Goal: Contribute content: Contribute content

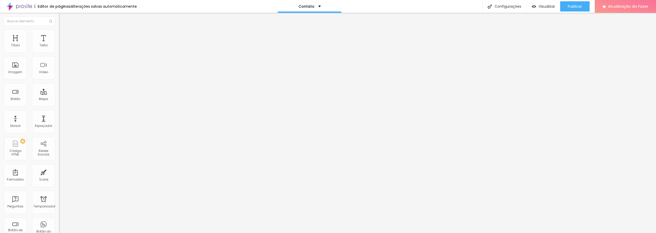
click at [59, 48] on input "Alboom [GEOGRAPHIC_DATA]" at bounding box center [89, 45] width 61 height 5
drag, startPoint x: 34, startPoint y: 58, endPoint x: 0, endPoint y: 61, distance: 34.5
click at [59, 61] on div "Endereço Alboom [GEOGRAPHIC_DATA] [GEOGRAPHIC_DATA] 15 Ampliação" at bounding box center [88, 91] width 59 height 102
type input "[PERSON_NAME]"
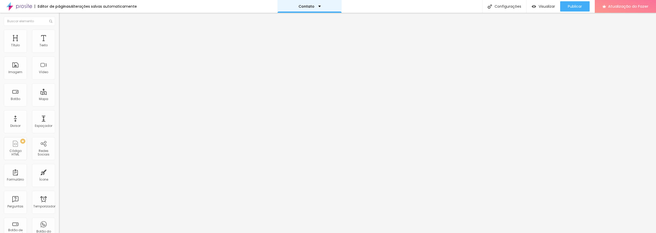
scroll to position [0, 0]
click at [59, 44] on span "Formulário" at bounding box center [67, 41] width 17 height 4
drag, startPoint x: 40, startPoint y: 50, endPoint x: 57, endPoint y: 51, distance: 16.2
click at [59, 44] on span "Formulário" at bounding box center [67, 41] width 17 height 4
click at [59, 52] on div "Contato" at bounding box center [88, 47] width 59 height 9
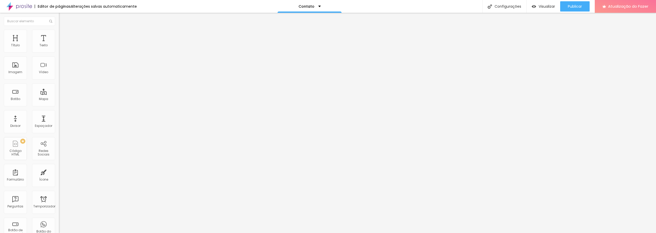
click at [59, 52] on div "Contato" at bounding box center [88, 47] width 59 height 9
click at [27, 233] on div "Contato" at bounding box center [25, 236] width 49 height 3
click at [59, 52] on img at bounding box center [60, 53] width 3 height 3
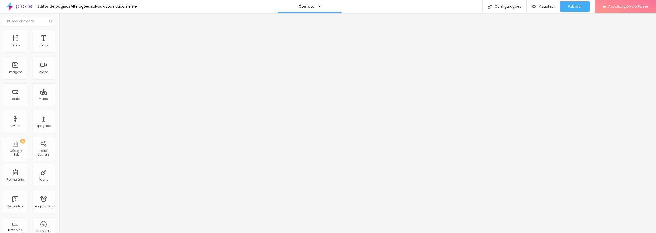
click at [59, 148] on font "Instagram" at bounding box center [67, 150] width 17 height 4
click at [59, 155] on div "Instagram" at bounding box center [88, 185] width 59 height 61
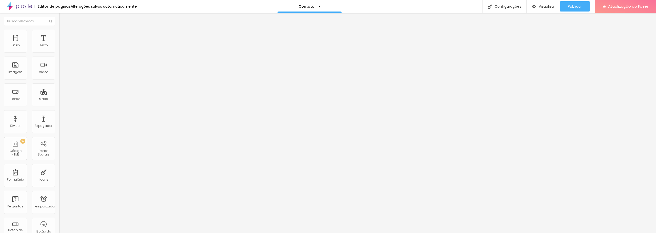
paste input "[URL][DOMAIN_NAME]"
type input "https://[URL][DOMAIN_NAME]"
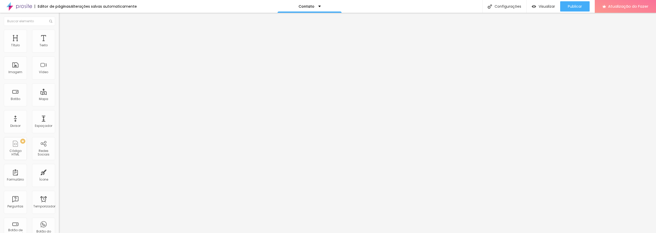
click at [59, 147] on div "Editar nulo Conteúdo Estilo Avançado TikTok Rede social TikTok Endereço URL Abr…" at bounding box center [88, 123] width 59 height 221
click at [59, 155] on div "Instagram" at bounding box center [88, 185] width 59 height 61
click at [59, 149] on div "WhatsApp" at bounding box center [88, 150] width 59 height 3
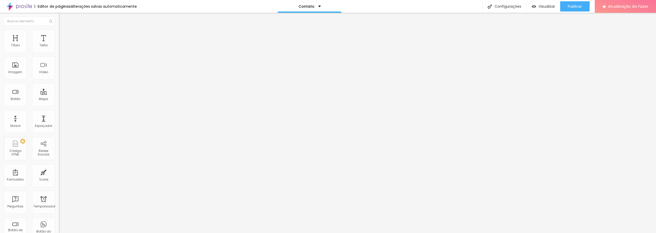
click at [62, 157] on div "Instagram" at bounding box center [88, 185] width 53 height 57
click at [59, 155] on div "Instagram" at bounding box center [88, 185] width 59 height 61
click at [59, 85] on div "Instagram" at bounding box center [88, 118] width 59 height 67
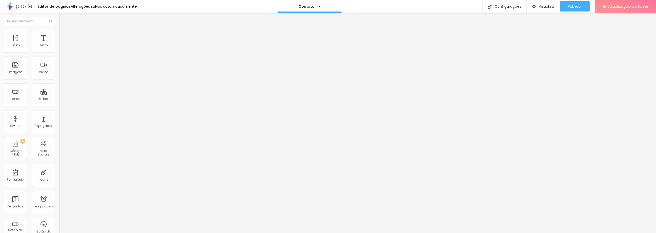
click at [59, 34] on li "Estilo" at bounding box center [88, 32] width 59 height 5
click at [59, 29] on img at bounding box center [61, 27] width 5 height 5
click at [59, 149] on div "Instagram" at bounding box center [88, 150] width 59 height 3
click at [59, 155] on div "Instagram" at bounding box center [88, 185] width 59 height 61
click at [30, 233] on div "TikTok" at bounding box center [23, 235] width 46 height 5
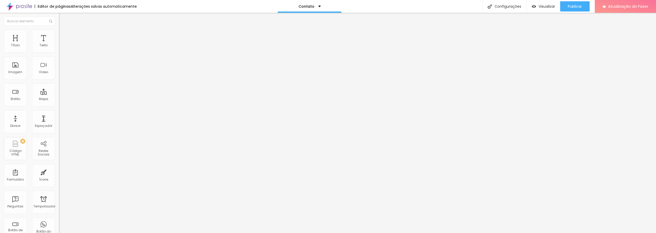
click at [59, 49] on div "TikTok" at bounding box center [88, 50] width 59 height 3
click at [59, 97] on img at bounding box center [61, 95] width 4 height 4
type input "https://"
click at [59, 152] on img at bounding box center [61, 154] width 4 height 4
click at [59, 52] on img at bounding box center [61, 54] width 4 height 4
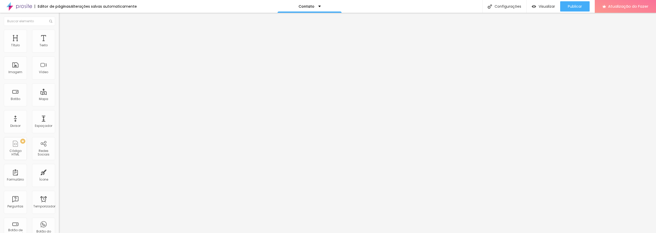
click at [61, 45] on font "+ Adicionar Ícone" at bounding box center [75, 42] width 28 height 4
click at [59, 103] on font "Facebook" at bounding box center [66, 105] width 15 height 4
click at [59, 174] on input "https://" at bounding box center [89, 176] width 61 height 5
paste input "[URL][DOMAIN_NAME]"
drag, startPoint x: 580, startPoint y: 6, endPoint x: 536, endPoint y: 28, distance: 48.7
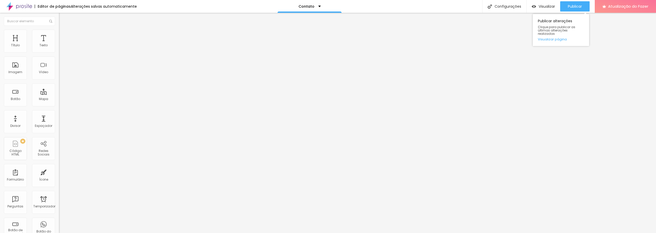
click at [579, 6] on font "Publicar" at bounding box center [575, 6] width 14 height 5
click at [538, 8] on font "Visualizar" at bounding box center [546, 6] width 16 height 5
click at [62, 112] on div "Facebook" at bounding box center [88, 140] width 53 height 57
click at [59, 174] on input "https://[URL][DOMAIN_NAME]" at bounding box center [89, 176] width 61 height 5
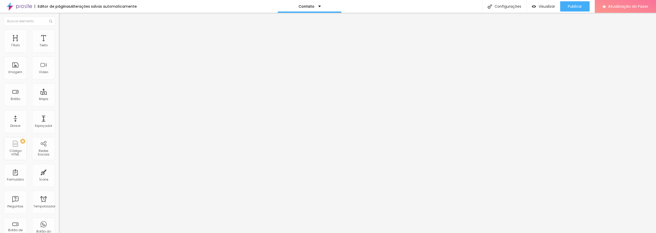
click at [59, 174] on input "https://[URL][DOMAIN_NAME]" at bounding box center [89, 176] width 61 height 5
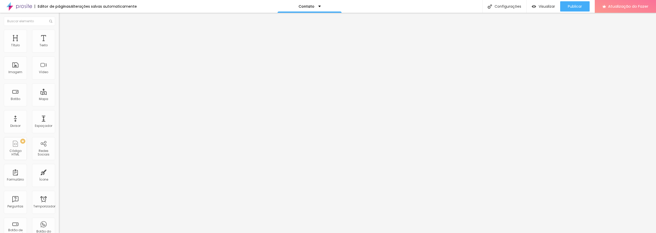
click at [59, 174] on input "https://[URL][DOMAIN_NAME]" at bounding box center [89, 176] width 61 height 5
paste input "[URL][DOMAIN_NAME]"
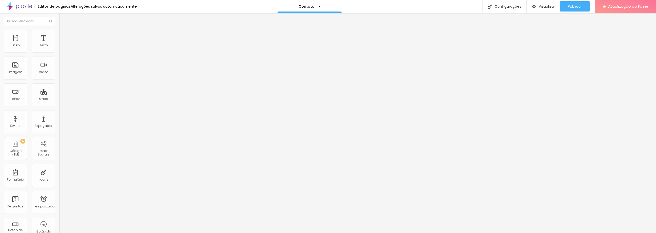
type input "https://[URL][DOMAIN_NAME]"
click at [59, 123] on div "Editar nulo Conteúdo Estilo Avançado Instagram Rede social Facebook Endereço UR…" at bounding box center [88, 123] width 59 height 221
click at [59, 103] on font "Instagram" at bounding box center [67, 105] width 17 height 4
drag, startPoint x: 569, startPoint y: 6, endPoint x: 534, endPoint y: 40, distance: 49.1
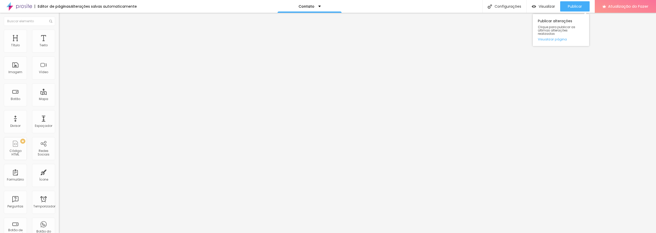
click at [569, 8] on font "Publicar" at bounding box center [575, 6] width 14 height 5
click at [59, 103] on font "Instagram" at bounding box center [67, 105] width 17 height 4
click at [59, 32] on img at bounding box center [61, 32] width 5 height 5
type input "23"
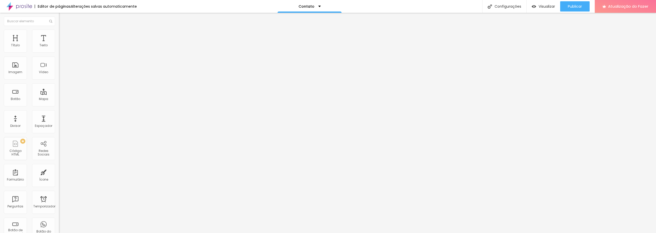
type input "24"
type input "25"
type input "26"
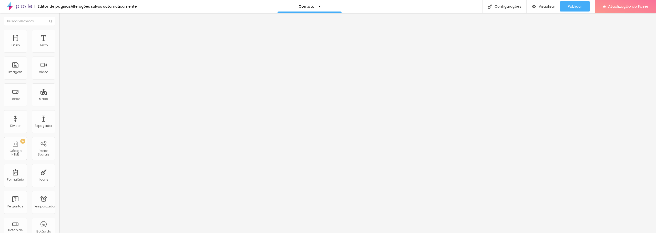
type input "26"
type input "27"
type input "28"
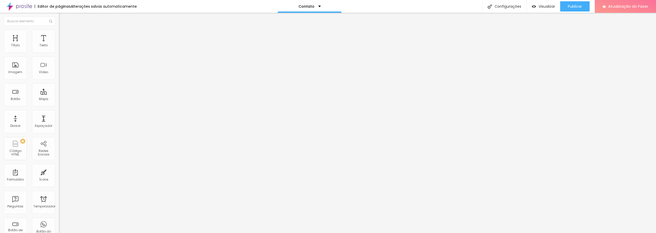
type input "29"
type input "30"
type input "29"
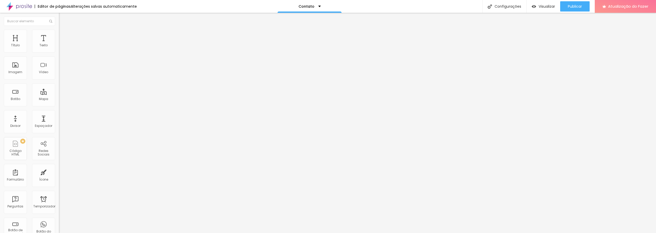
type input "29"
type input "28"
type input "27"
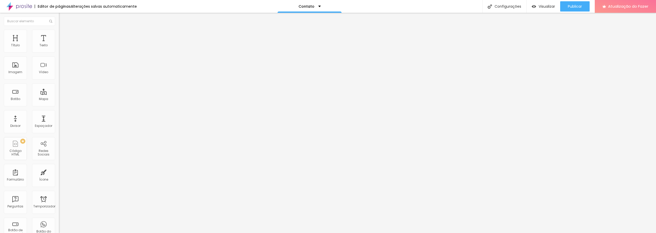
type input "26"
type input "25"
type input "24"
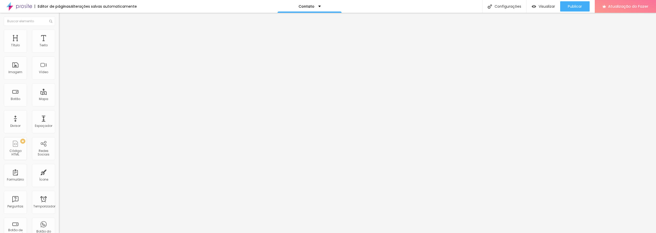
type input "24"
type input "23"
type input "22"
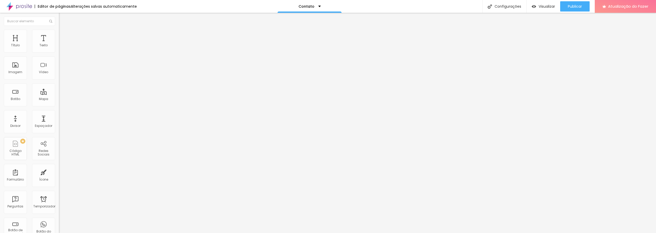
type input "21"
type input "20"
type input "21"
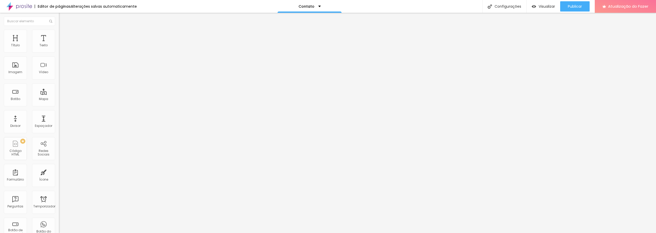
type input "21"
type input "22"
type input "23"
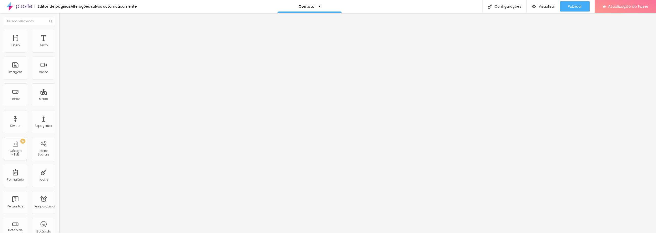
type input "24"
type input "25"
type input "26"
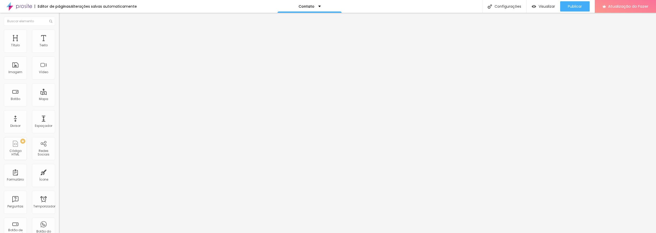
type input "26"
type input "27"
type input "28"
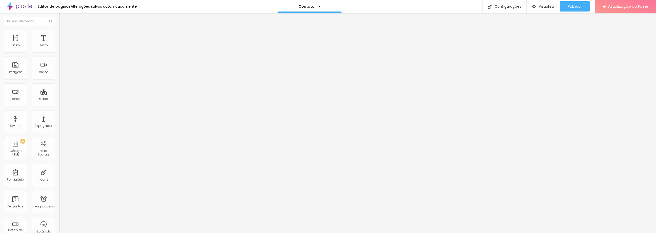
type input "29"
type input "30"
type input "31"
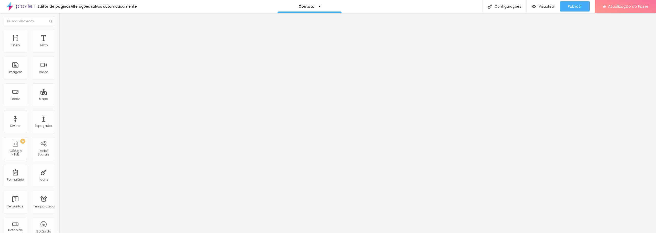
type input "31"
type input "32"
type input "33"
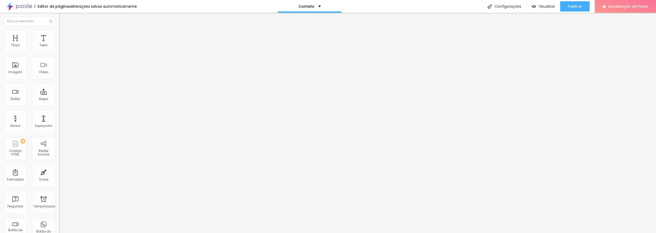
type input "34"
type input "35"
type input "36"
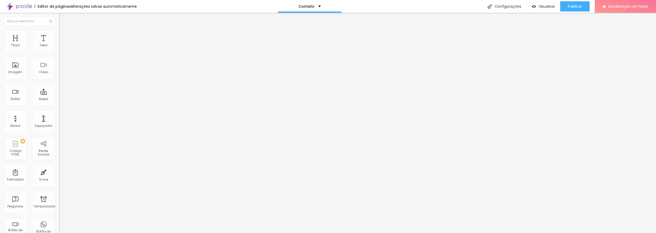
type input "36"
type input "37"
type input "36"
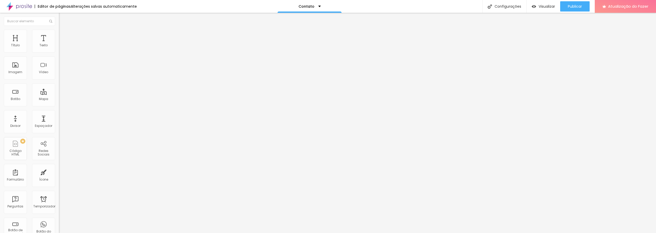
type input "35"
type input "34"
type input "33"
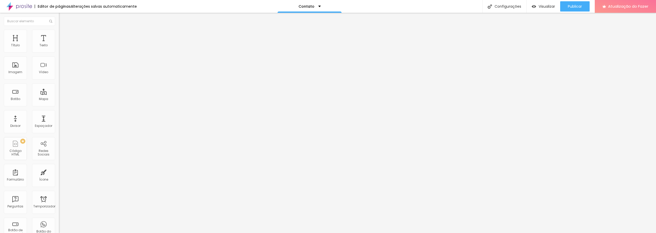
type input "33"
type input "32"
type input "31"
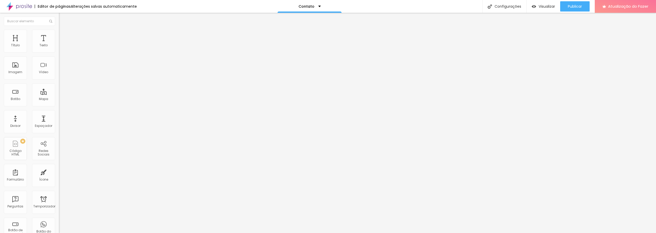
type input "30"
drag, startPoint x: 21, startPoint y: 55, endPoint x: 0, endPoint y: 71, distance: 26.2
type input "29"
click at [59, 53] on input "range" at bounding box center [75, 50] width 33 height 4
type input "29"
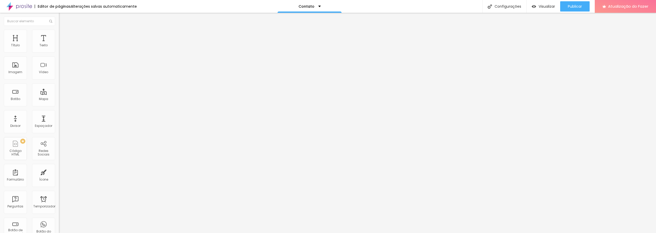
type input "11"
type input "12"
type input "13"
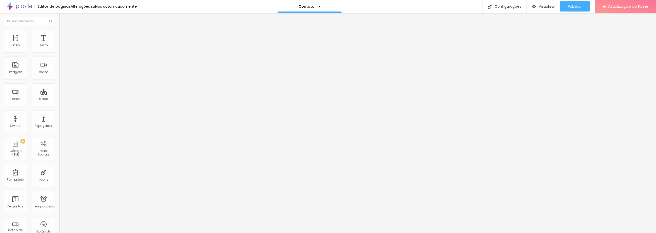
type input "13"
type input "14"
drag, startPoint x: 18, startPoint y: 69, endPoint x: 27, endPoint y: 68, distance: 9.0
type input "14"
click at [59, 66] on input "range" at bounding box center [75, 63] width 33 height 4
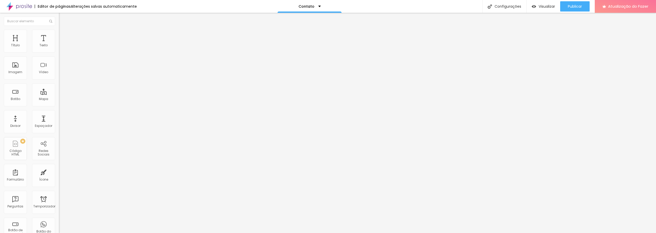
type input "11"
type input "12"
type input "13"
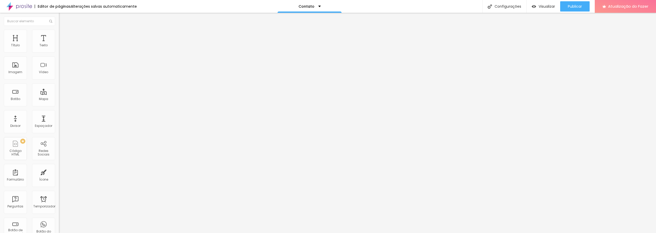
type input "13"
type input "12"
type input "11"
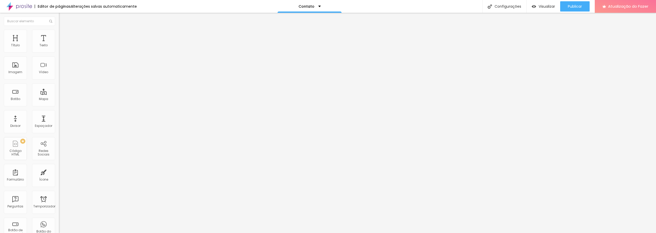
type input "10"
type input "9"
type input "10"
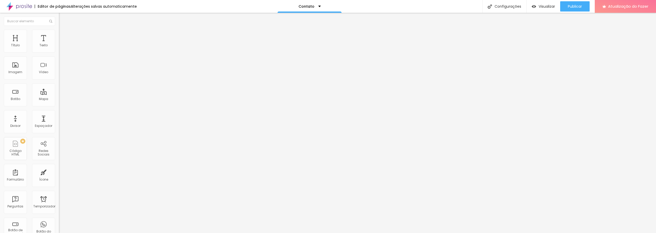
type input "10"
type input "11"
type input "12"
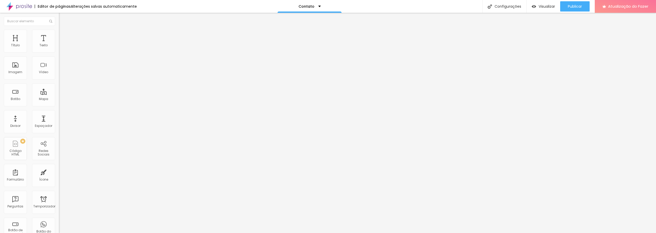
type input "13"
type input "14"
type input "13"
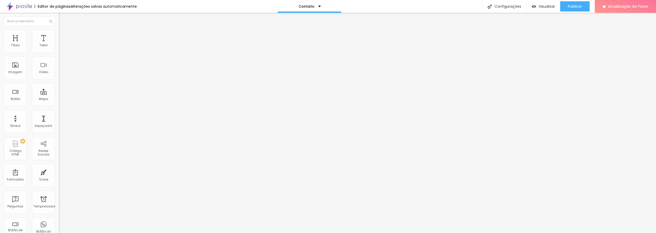
type input "13"
type input "12"
type input "11"
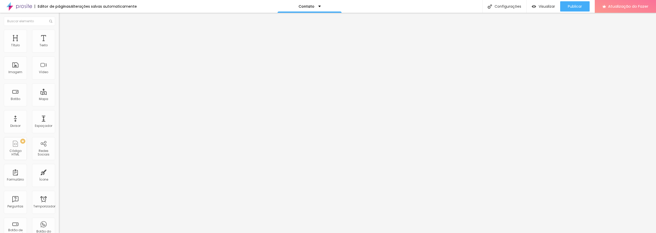
type input "10"
type input "9"
type input "10"
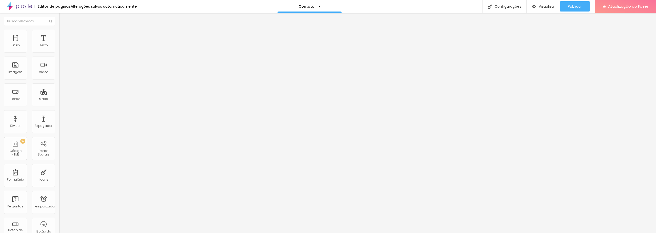
type input "10"
type input "12"
type input "14"
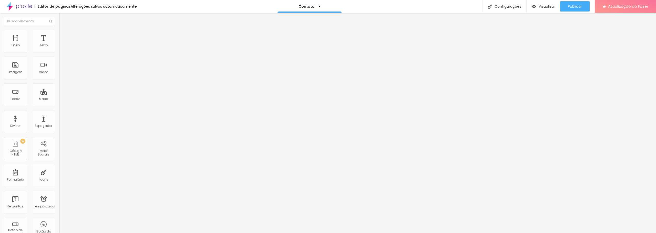
type input "17"
type input "19"
type input "21"
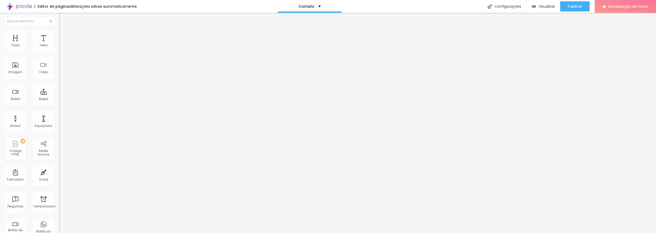
type input "21"
type input "22"
type input "23"
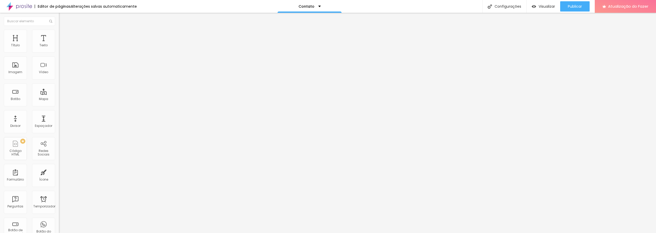
type input "24"
type input "25"
type input "26"
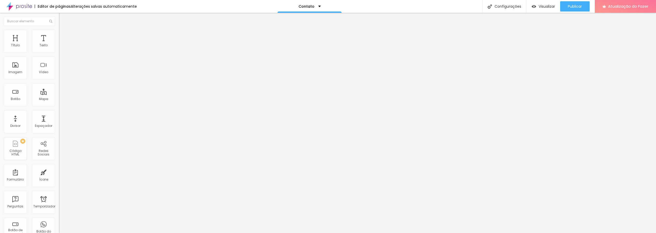
type input "26"
type input "27"
type input "28"
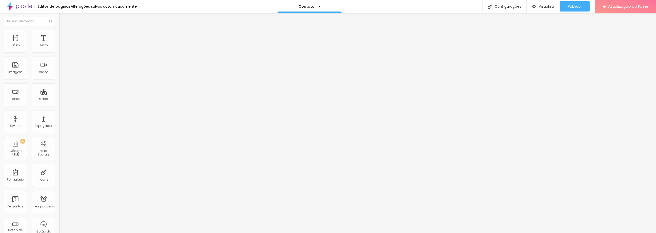
type input "29"
type input "30"
type input "29"
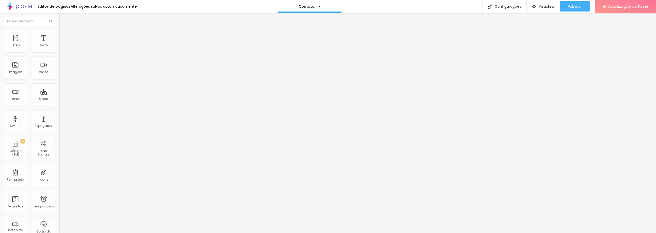
type input "29"
type input "27"
type input "26"
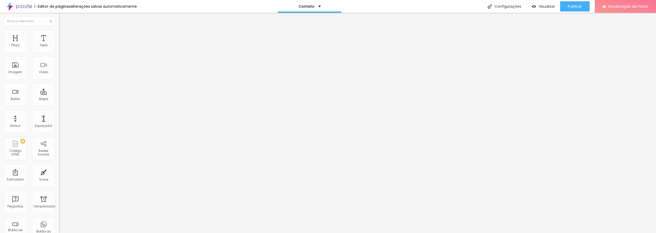
type input "25"
type input "23"
type input "22"
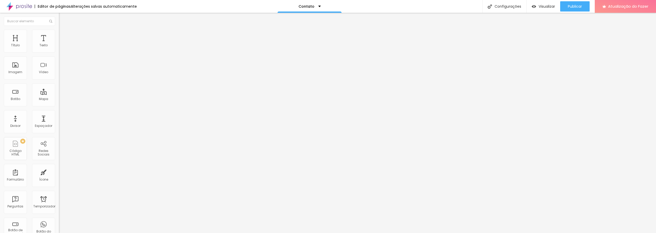
type input "22"
type input "21"
type input "20"
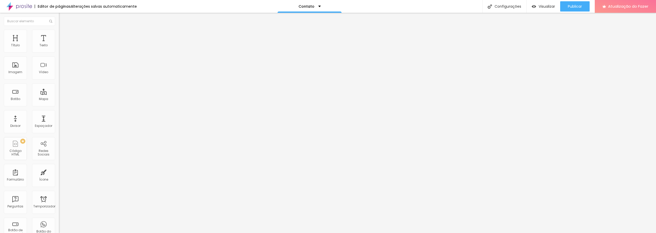
type input "19"
type input "18"
type input "15"
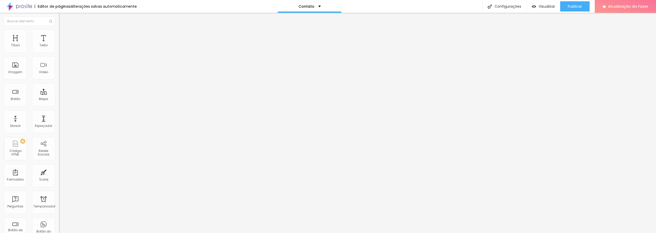
type input "15"
type input "11"
type input "8"
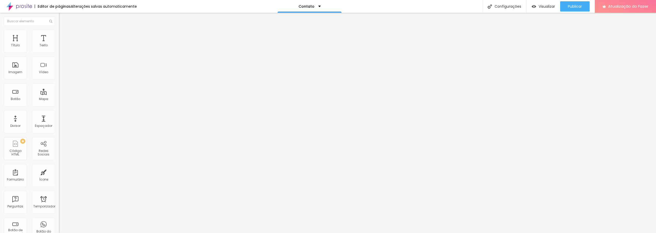
type input "4"
type input "1"
type input "0"
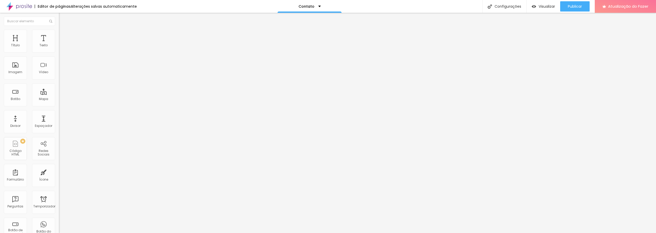
type input "0"
type input "2"
type input "3"
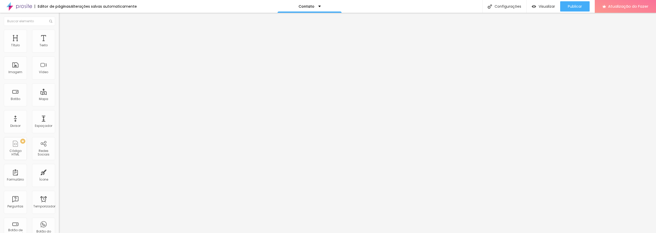
type input "4"
type input "5"
click at [59, 79] on input "range" at bounding box center [75, 77] width 33 height 4
click at [64, 38] on font "Avançado" at bounding box center [72, 38] width 17 height 4
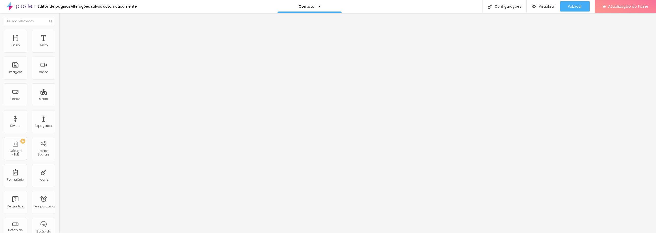
click at [64, 30] on font "Conteúdo" at bounding box center [72, 28] width 16 height 4
click at [59, 103] on font "Instagram" at bounding box center [67, 105] width 17 height 4
click at [59, 110] on div "Instagram" at bounding box center [88, 140] width 59 height 61
click at [61, 192] on font "+ Adicionar Ícone" at bounding box center [75, 194] width 28 height 4
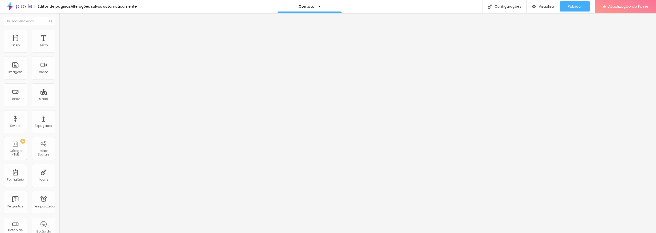
click at [62, 112] on div "Instagram" at bounding box center [88, 140] width 53 height 57
click at [59, 174] on input "https://[URL][DOMAIN_NAME]" at bounding box center [89, 176] width 61 height 5
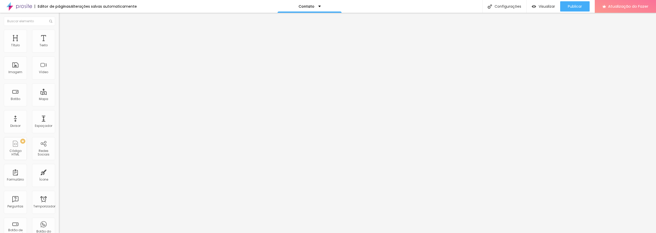
click at [59, 174] on input "https://[URL][DOMAIN_NAME]" at bounding box center [89, 176] width 61 height 5
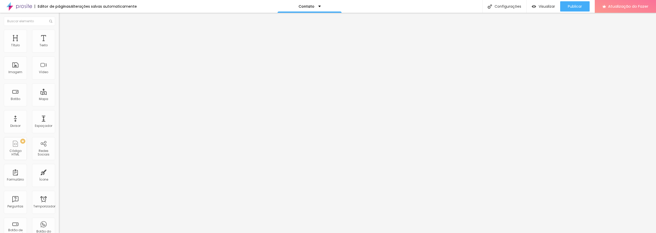
click at [59, 174] on input "https://[URL][DOMAIN_NAME]" at bounding box center [89, 176] width 61 height 5
click at [62, 112] on div "Instagram" at bounding box center [88, 140] width 53 height 57
click at [59, 103] on font "WhatsApp" at bounding box center [67, 105] width 16 height 4
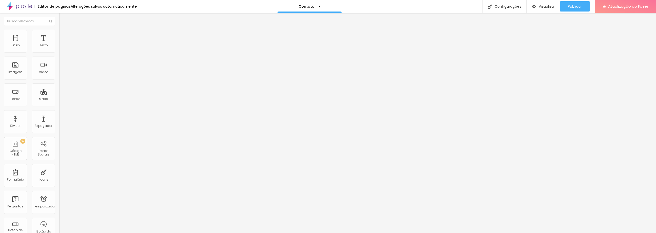
click at [59, 103] on font "WhatsApp" at bounding box center [67, 105] width 16 height 4
click at [571, 6] on font "Publicar" at bounding box center [575, 6] width 14 height 5
click at [59, 107] on img at bounding box center [61, 109] width 4 height 4
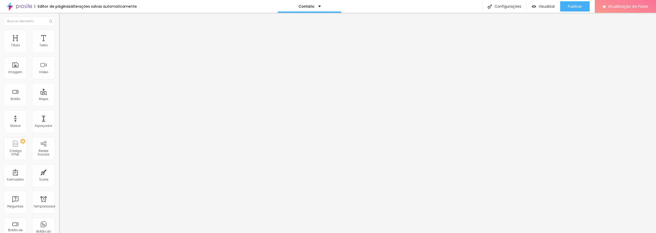
click at [61, 45] on font "+ Adicionar Ícone" at bounding box center [75, 42] width 28 height 4
drag, startPoint x: 12, startPoint y: 50, endPoint x: 15, endPoint y: 56, distance: 6.4
click at [59, 51] on img at bounding box center [88, 73] width 59 height 59
paste input "[URL][DOMAIN_NAME]"
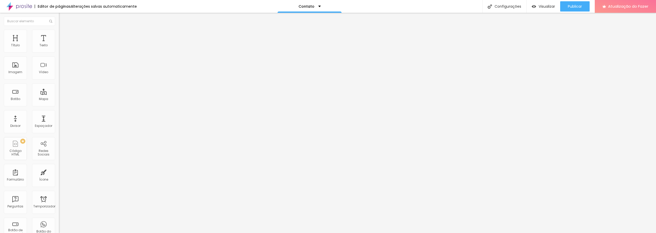
click at [59, 103] on div "Facebook" at bounding box center [88, 104] width 59 height 3
click at [61, 196] on font "+ Adicionar Ícone" at bounding box center [75, 198] width 28 height 4
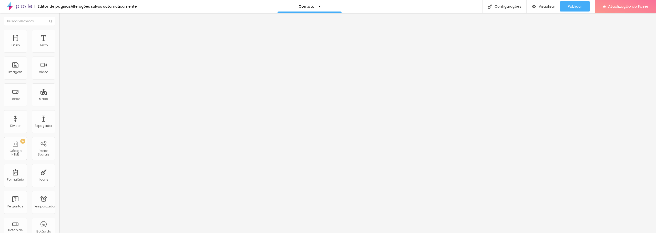
paste input "[URL][DOMAIN_NAME]"
click at [63, 18] on img "button" at bounding box center [65, 19] width 4 height 4
click at [44, 43] on div "Texto" at bounding box center [43, 41] width 23 height 23
drag, startPoint x: 6, startPoint y: 17, endPoint x: 6, endPoint y: 27, distance: 10.5
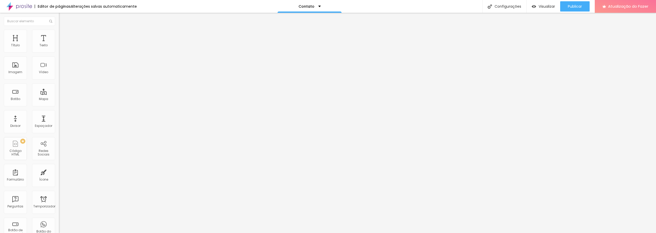
click at [63, 17] on img "button" at bounding box center [65, 19] width 4 height 4
click at [12, 175] on div "Formulário" at bounding box center [15, 175] width 23 height 23
drag, startPoint x: 149, startPoint y: 6, endPoint x: 28, endPoint y: 33, distance: 124.5
click at [59, 33] on img at bounding box center [61, 32] width 5 height 5
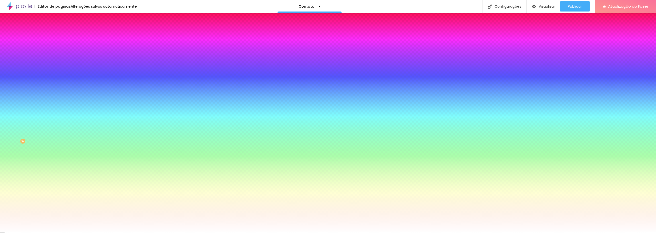
click at [59, 15] on button "Editar nulo" at bounding box center [88, 19] width 59 height 12
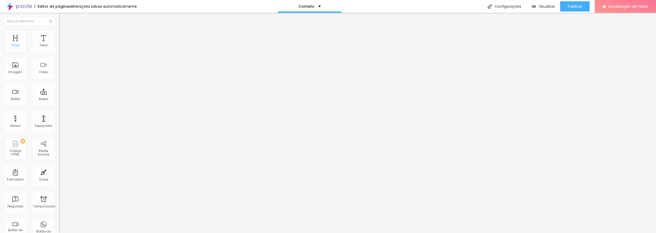
click at [18, 41] on div "Título" at bounding box center [15, 41] width 23 height 23
click at [40, 48] on div "Texto" at bounding box center [43, 41] width 23 height 23
click at [59, 52] on div "Contato" at bounding box center [88, 47] width 59 height 9
click at [32, 233] on div "Contato" at bounding box center [25, 236] width 49 height 3
click at [59, 52] on img at bounding box center [60, 53] width 3 height 3
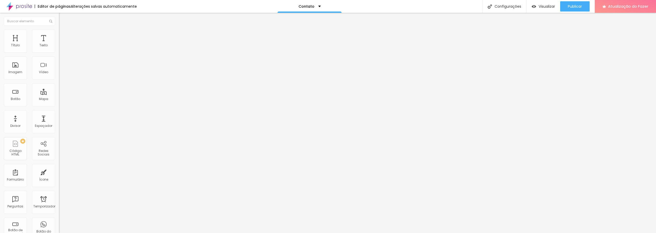
scroll to position [0, 0]
drag, startPoint x: 305, startPoint y: 106, endPoint x: 238, endPoint y: 110, distance: 67.3
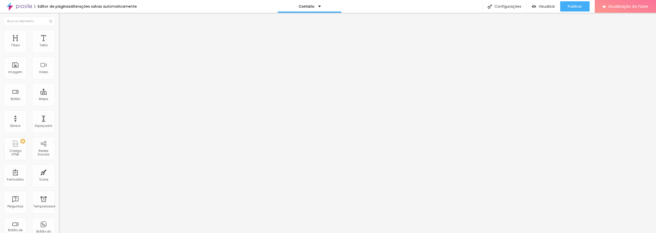
drag, startPoint x: 338, startPoint y: 107, endPoint x: 435, endPoint y: 117, distance: 97.6
click at [59, 52] on img at bounding box center [60, 53] width 3 height 3
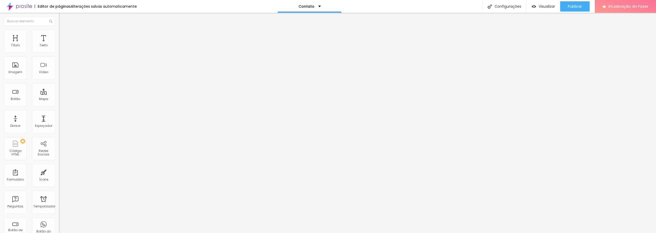
drag, startPoint x: 347, startPoint y: 125, endPoint x: 332, endPoint y: 125, distance: 14.6
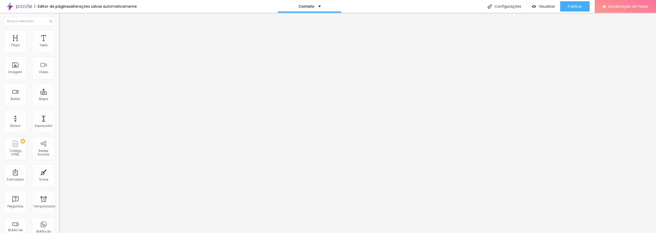
drag, startPoint x: 347, startPoint y: 125, endPoint x: 324, endPoint y: 123, distance: 23.6
drag, startPoint x: 406, startPoint y: 207, endPoint x: 375, endPoint y: 209, distance: 31.5
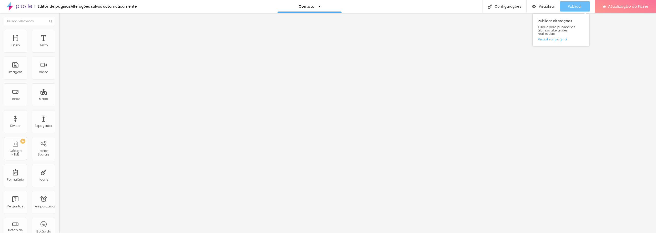
click at [570, 7] on font "Publicar" at bounding box center [575, 6] width 14 height 5
drag, startPoint x: 574, startPoint y: 5, endPoint x: 575, endPoint y: 13, distance: 8.2
click at [574, 5] on font "Publicar" at bounding box center [575, 6] width 14 height 5
drag, startPoint x: 572, startPoint y: 5, endPoint x: 539, endPoint y: 17, distance: 34.4
click at [568, 6] on font "Publicar" at bounding box center [575, 6] width 14 height 5
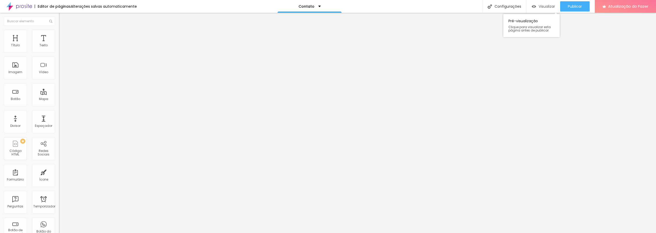
click at [541, 5] on font "Visualizar" at bounding box center [546, 6] width 16 height 5
